Goal: Task Accomplishment & Management: Use online tool/utility

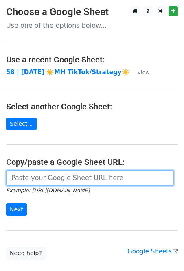
click at [54, 175] on input "url" at bounding box center [90, 177] width 168 height 15
paste input "https://docs.google.com/spreadsheets/d/1RINtLZP_Ht5LPByA4VulIpnIUgNpT-cq9BdQGeh…"
type input "https://docs.google.com/spreadsheets/d/1RINtLZP_Ht5LPByA4VulIpnIUgNpT-cq9BdQGeh…"
click at [6, 203] on input "Next" at bounding box center [16, 209] width 21 height 13
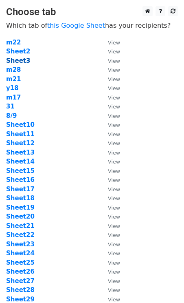
click at [17, 64] on strong "Sheet3" at bounding box center [18, 60] width 24 height 7
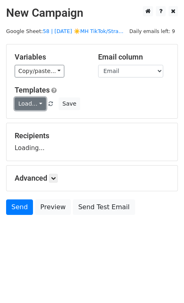
click at [35, 104] on link "Load..." at bounding box center [30, 103] width 31 height 13
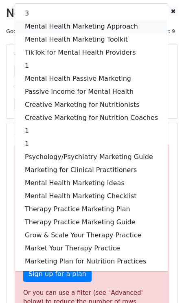
click at [68, 21] on link "Mental Health Marketing Approach" at bounding box center [91, 26] width 153 height 13
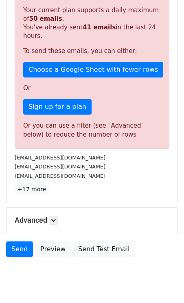
scroll to position [190, 0]
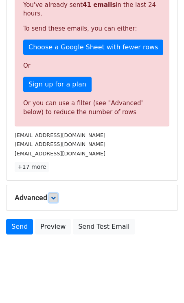
click at [58, 197] on link at bounding box center [53, 197] width 9 height 9
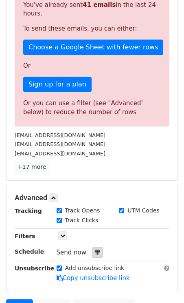
click at [96, 252] on icon at bounding box center [97, 253] width 5 height 6
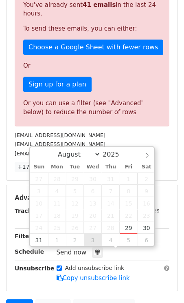
type input "2025-09-03 12:00"
select select "8"
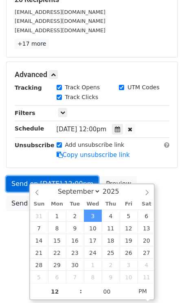
scroll to position [113, 0]
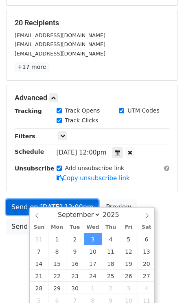
click at [24, 186] on form "Variables Copy/paste... {{Email}} Email column Email Templates Load... 3 Mental…" at bounding box center [92, 84] width 172 height 307
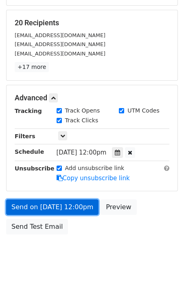
click at [40, 207] on link "Send on Sep 3 at 12:00pm" at bounding box center [52, 206] width 93 height 15
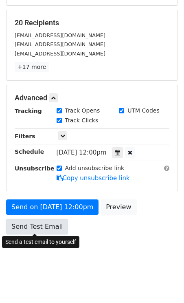
click at [38, 223] on link "Send Test Email" at bounding box center [37, 226] width 62 height 15
